Goal: Task Accomplishment & Management: Complete application form

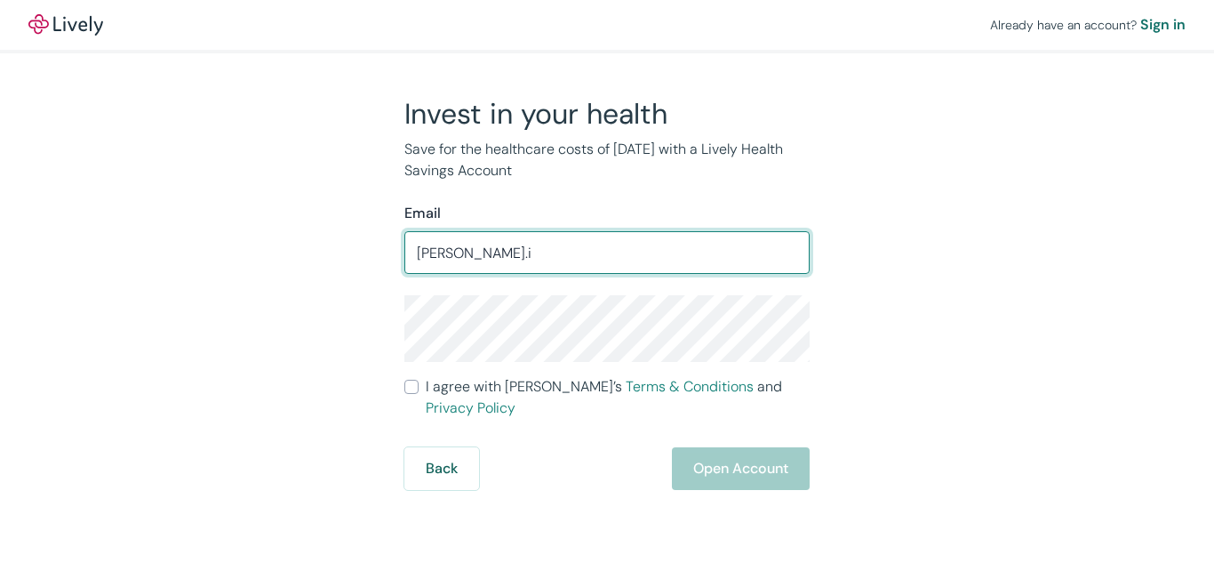
type input "[PERSON_NAME][EMAIL_ADDRESS][DOMAIN_NAME]"
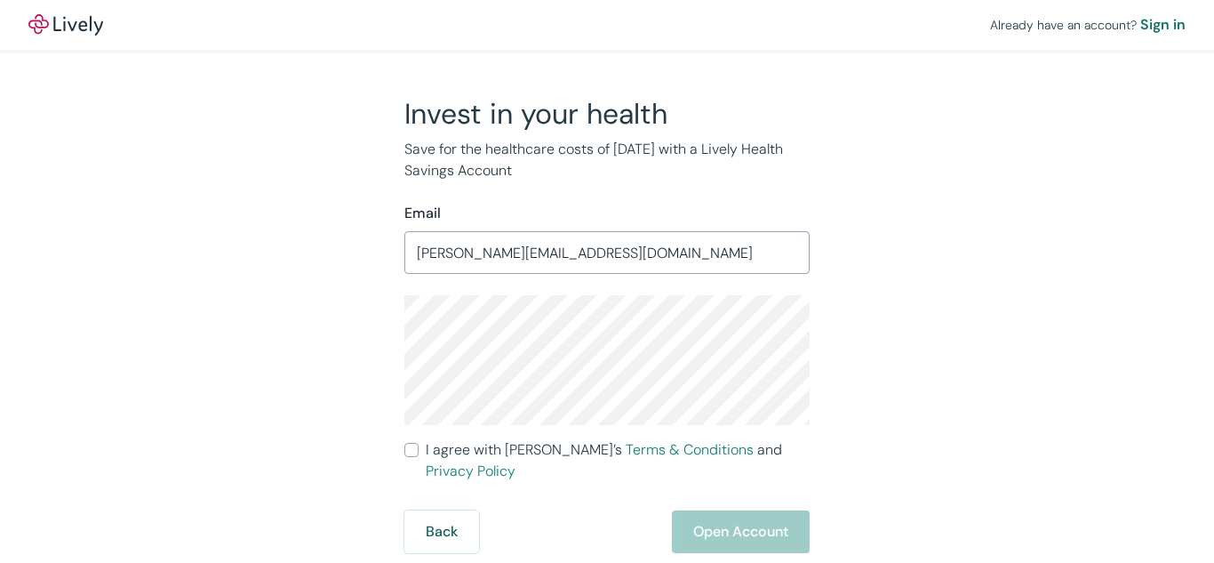
drag, startPoint x: 491, startPoint y: 467, endPoint x: 478, endPoint y: 457, distance: 15.8
click at [478, 457] on form "Email [PERSON_NAME][EMAIL_ADDRESS][DOMAIN_NAME] ​ I agree with [PERSON_NAME]’s …" at bounding box center [606, 378] width 405 height 350
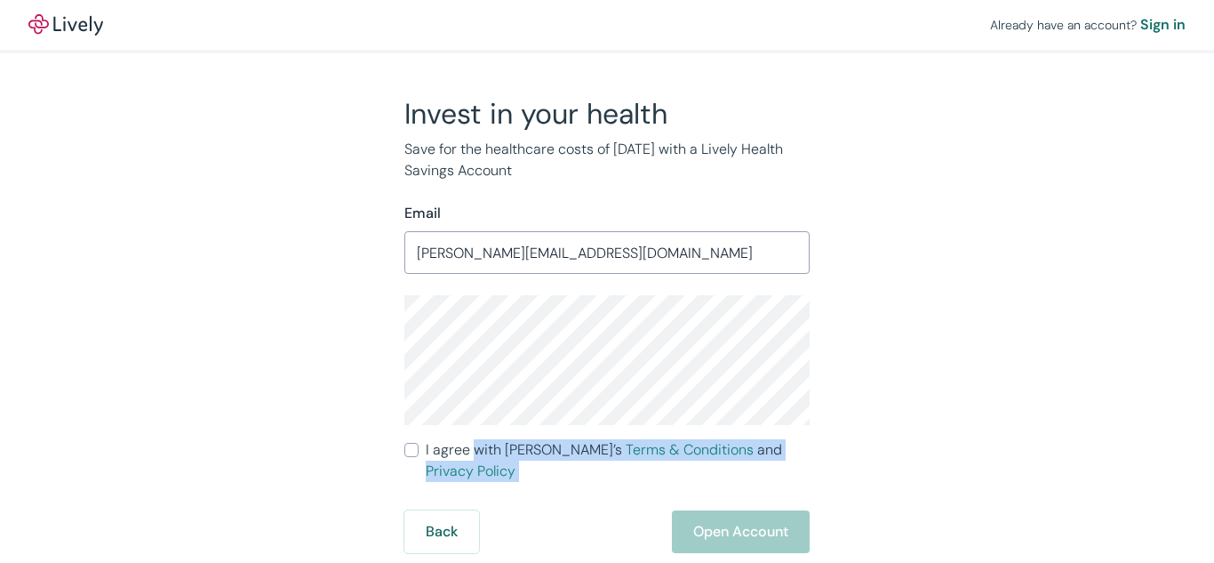
click at [478, 457] on span "I agree with Lively’s Terms & Conditions and Privacy Policy" at bounding box center [618, 460] width 384 height 43
click at [419, 457] on input "I agree with Lively’s Terms & Conditions and Privacy Policy" at bounding box center [411, 450] width 14 height 14
checkbox input "true"
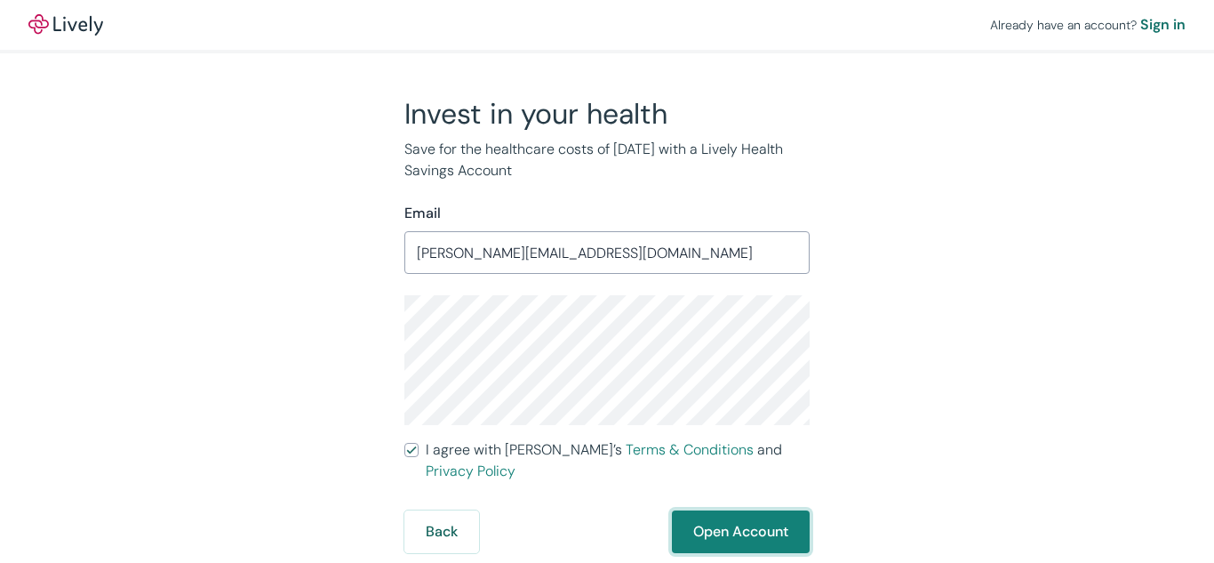
click at [692, 522] on button "Open Account" at bounding box center [741, 531] width 138 height 43
